Goal: Task Accomplishment & Management: Manage account settings

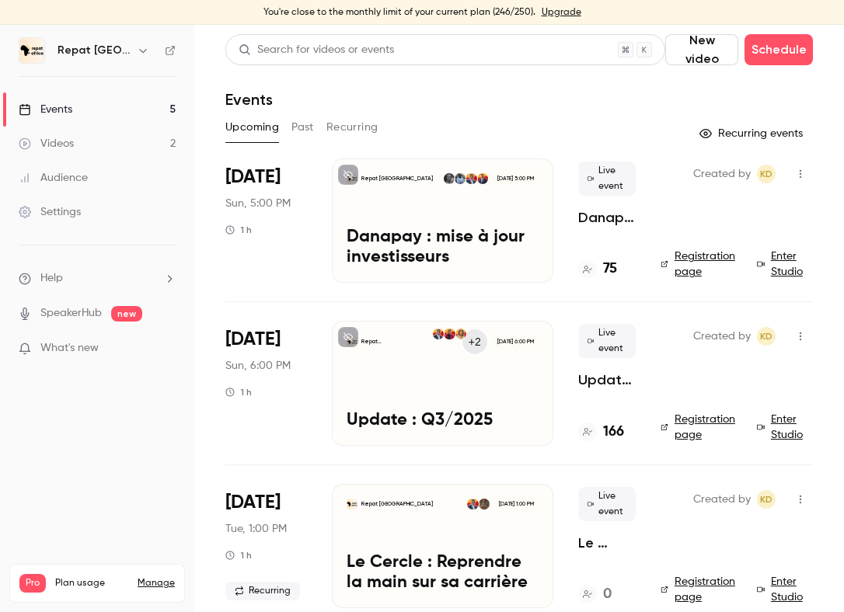
click at [414, 236] on p "Danapay : mise à jour investisseurs" at bounding box center [443, 248] width 192 height 40
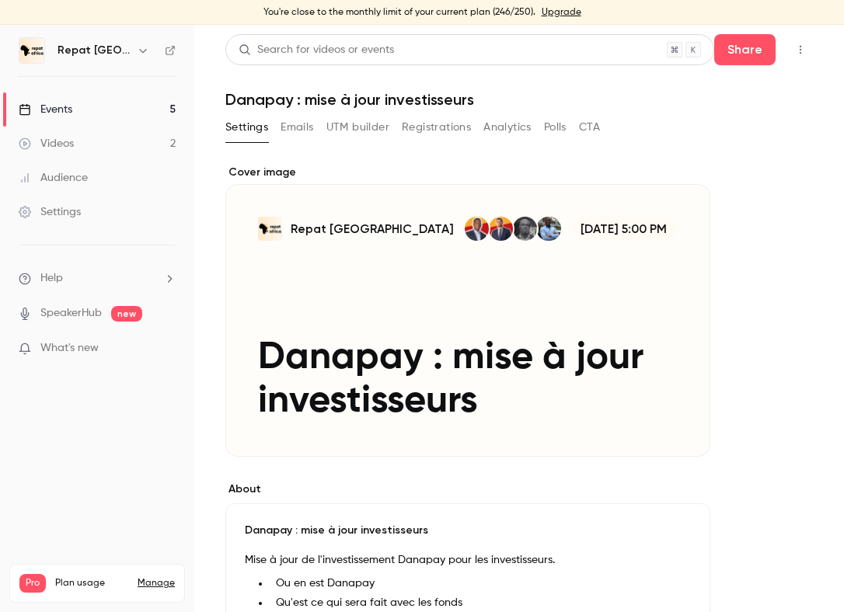
scroll to position [30, 0]
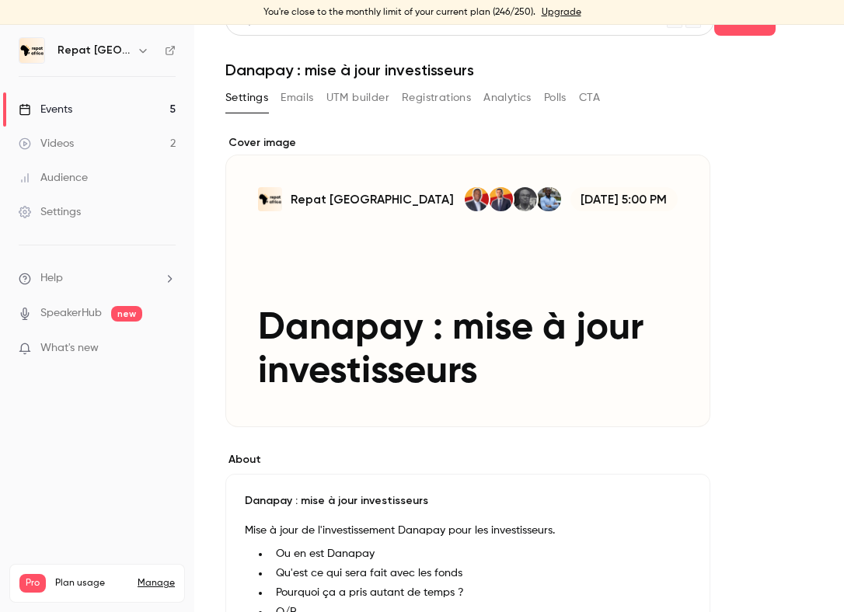
click at [531, 288] on div "Cover image" at bounding box center [467, 281] width 485 height 292
click at [0, 0] on input "Repat Africa Sep 28, 5:00 PM Danapay : mise à jour investisseurs" at bounding box center [0, 0] width 0 height 0
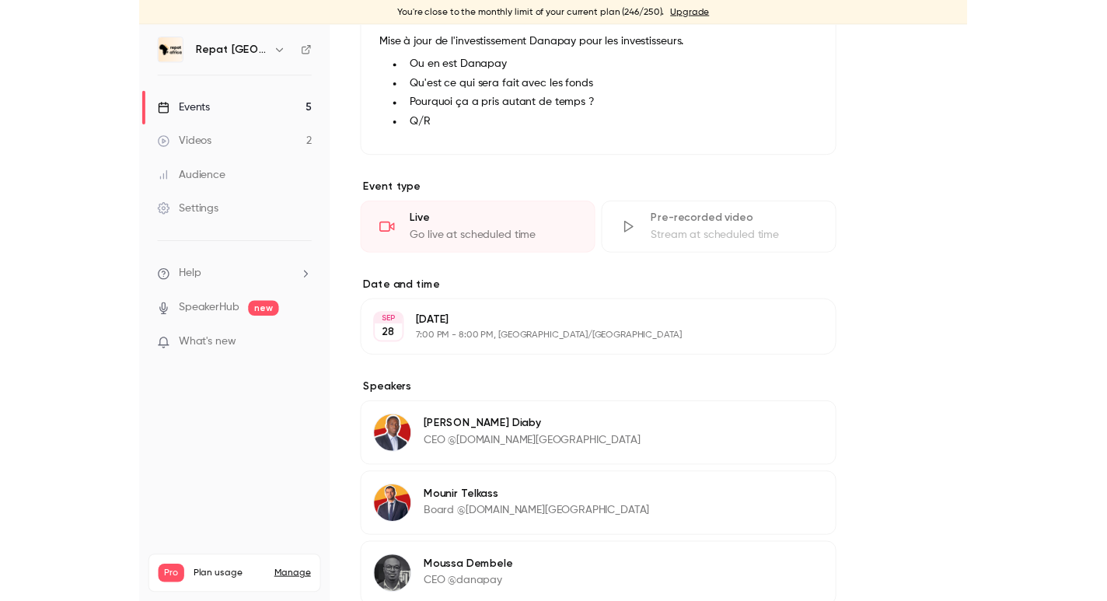
scroll to position [492, 0]
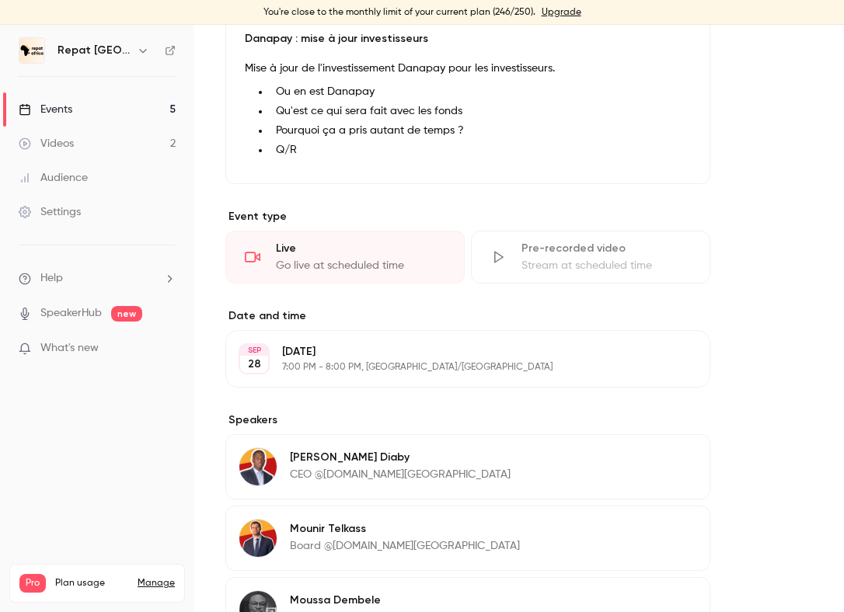
click at [363, 260] on div "Go live at scheduled time" at bounding box center [360, 266] width 169 height 16
click at [257, 253] on icon at bounding box center [253, 257] width 16 height 16
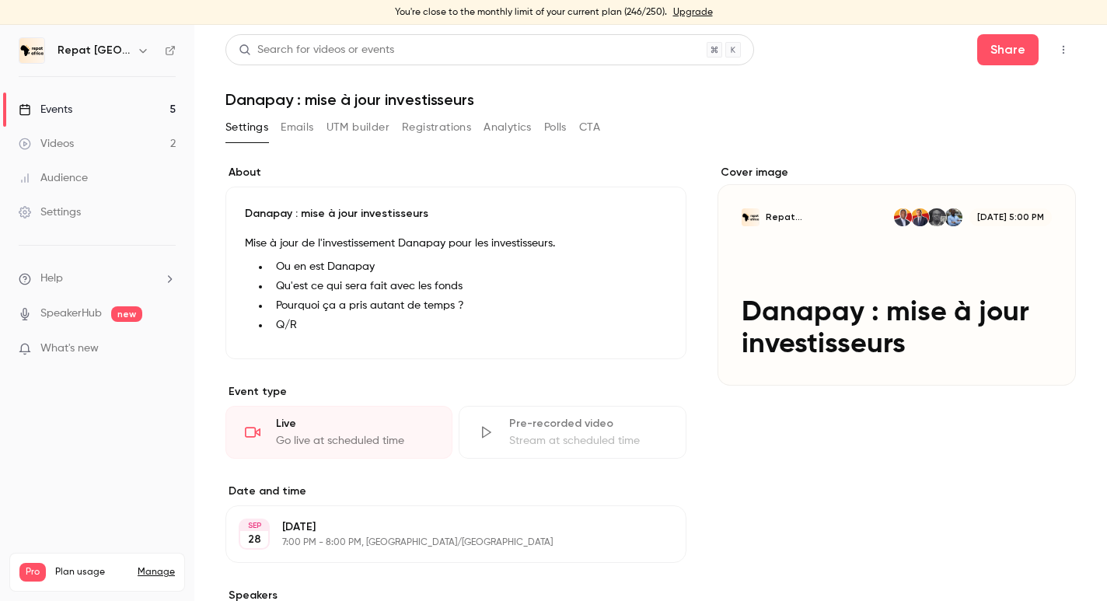
scroll to position [78, 0]
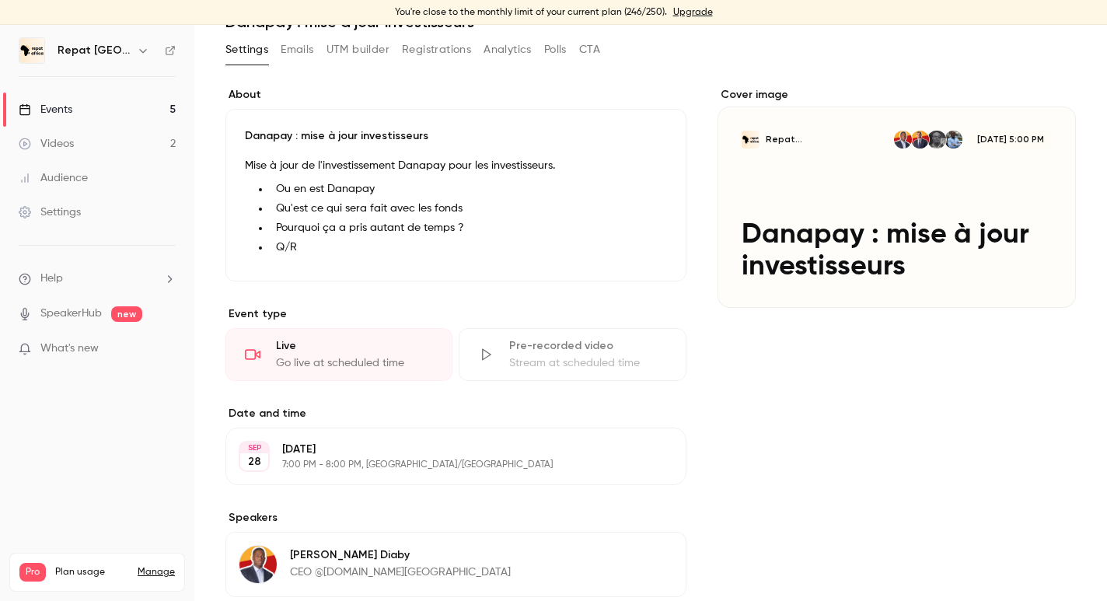
click at [267, 338] on div "Live Go live at scheduled time" at bounding box center [338, 354] width 227 height 53
click at [314, 357] on div "Go live at scheduled time" at bounding box center [354, 363] width 157 height 16
click at [257, 354] on icon at bounding box center [253, 355] width 16 height 16
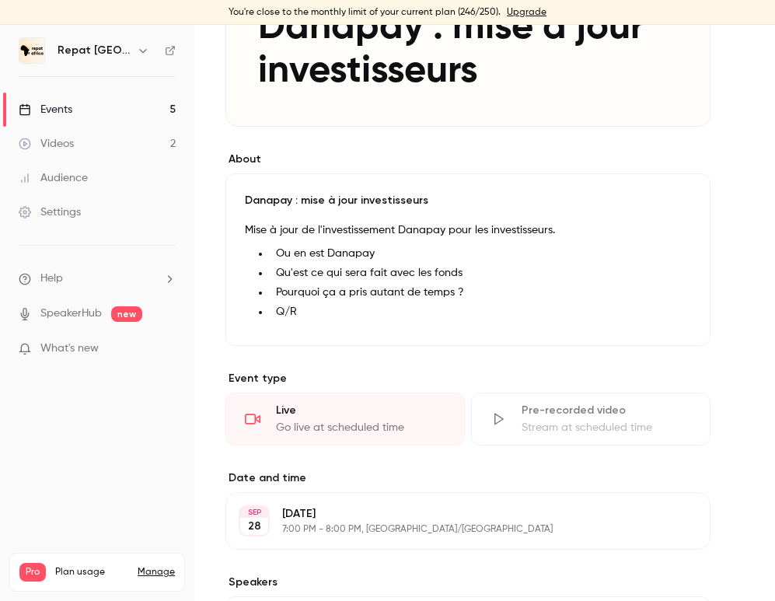
scroll to position [521, 0]
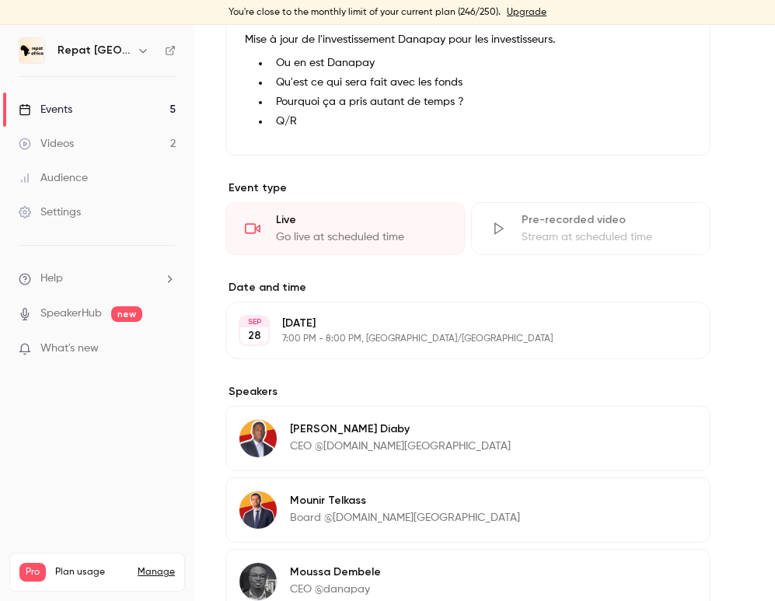
click at [329, 236] on div "Go live at scheduled time" at bounding box center [360, 237] width 169 height 16
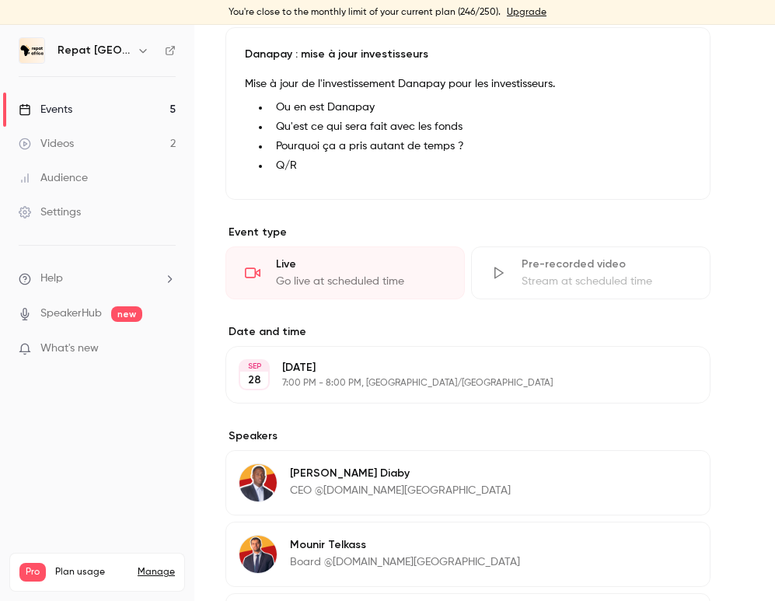
scroll to position [504, 0]
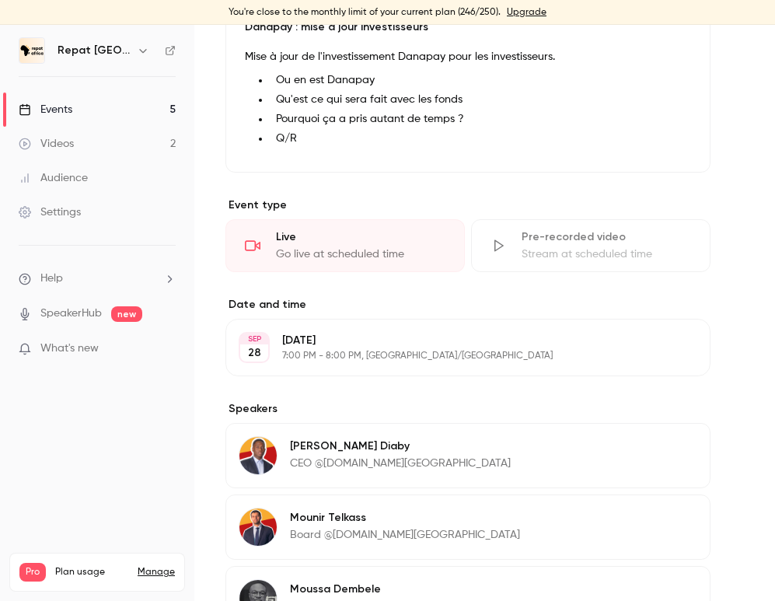
click at [354, 244] on div "Live" at bounding box center [360, 237] width 169 height 16
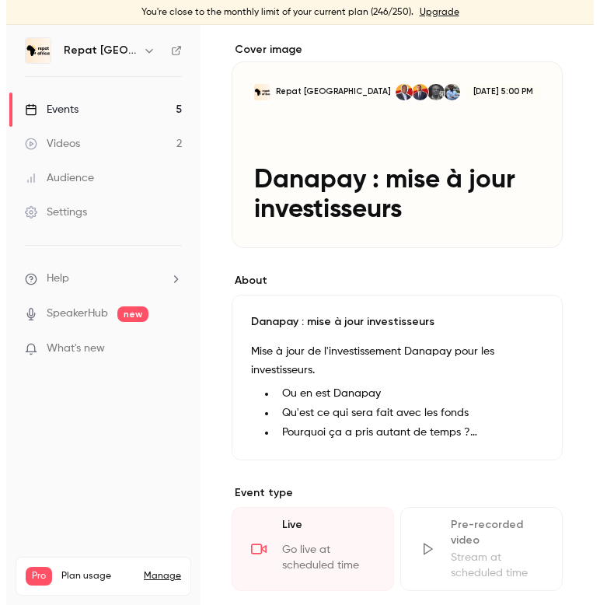
scroll to position [0, 0]
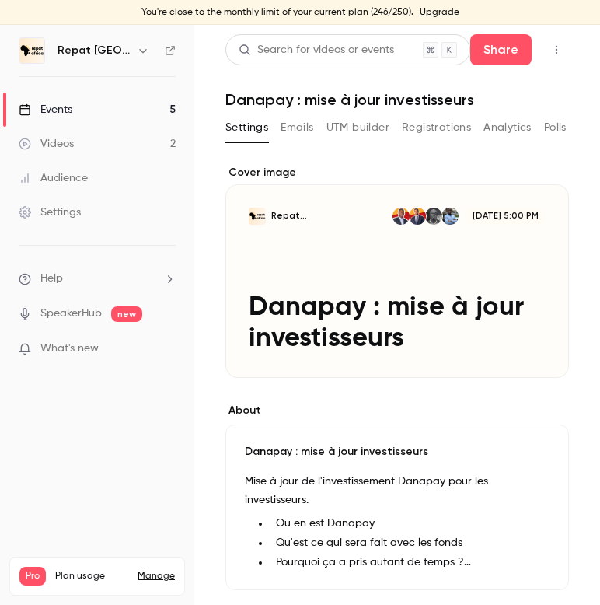
click at [68, 142] on div "Videos" at bounding box center [46, 144] width 55 height 16
